Goal: Find specific page/section: Find specific page/section

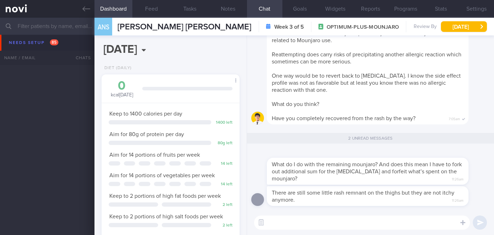
select select "7"
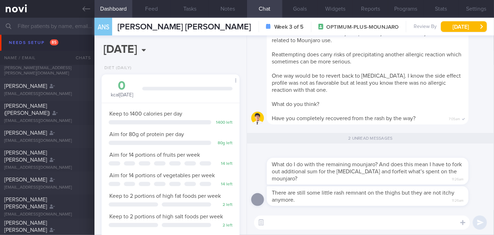
click at [64, 29] on input "text" at bounding box center [247, 26] width 494 height 17
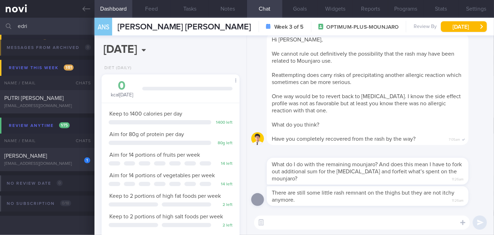
scroll to position [117, 0]
type input "edri"
click at [70, 161] on div "[EMAIL_ADDRESS][DOMAIN_NAME]" at bounding box center [47, 163] width 86 height 5
